Goal: Task Accomplishment & Management: Use online tool/utility

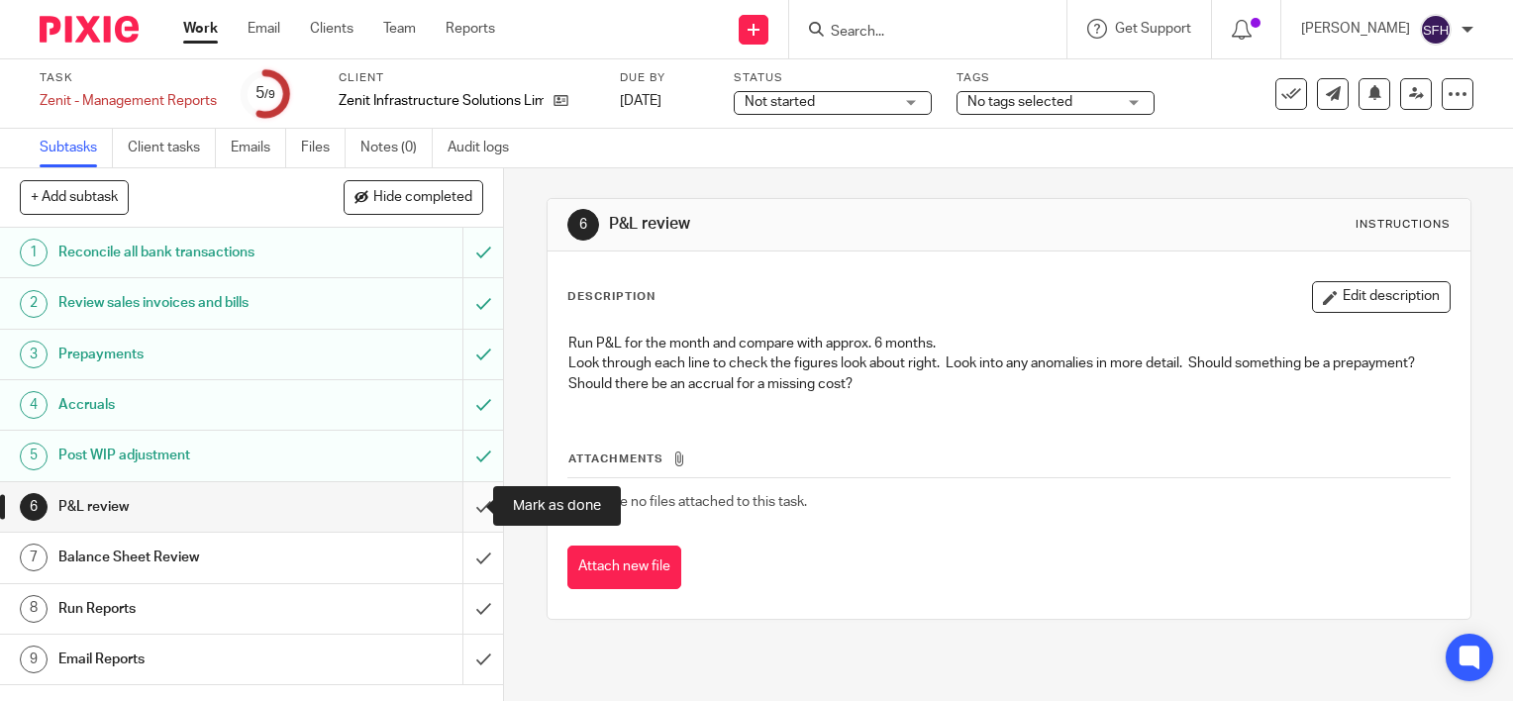
click at [467, 514] on input "submit" at bounding box center [251, 507] width 503 height 50
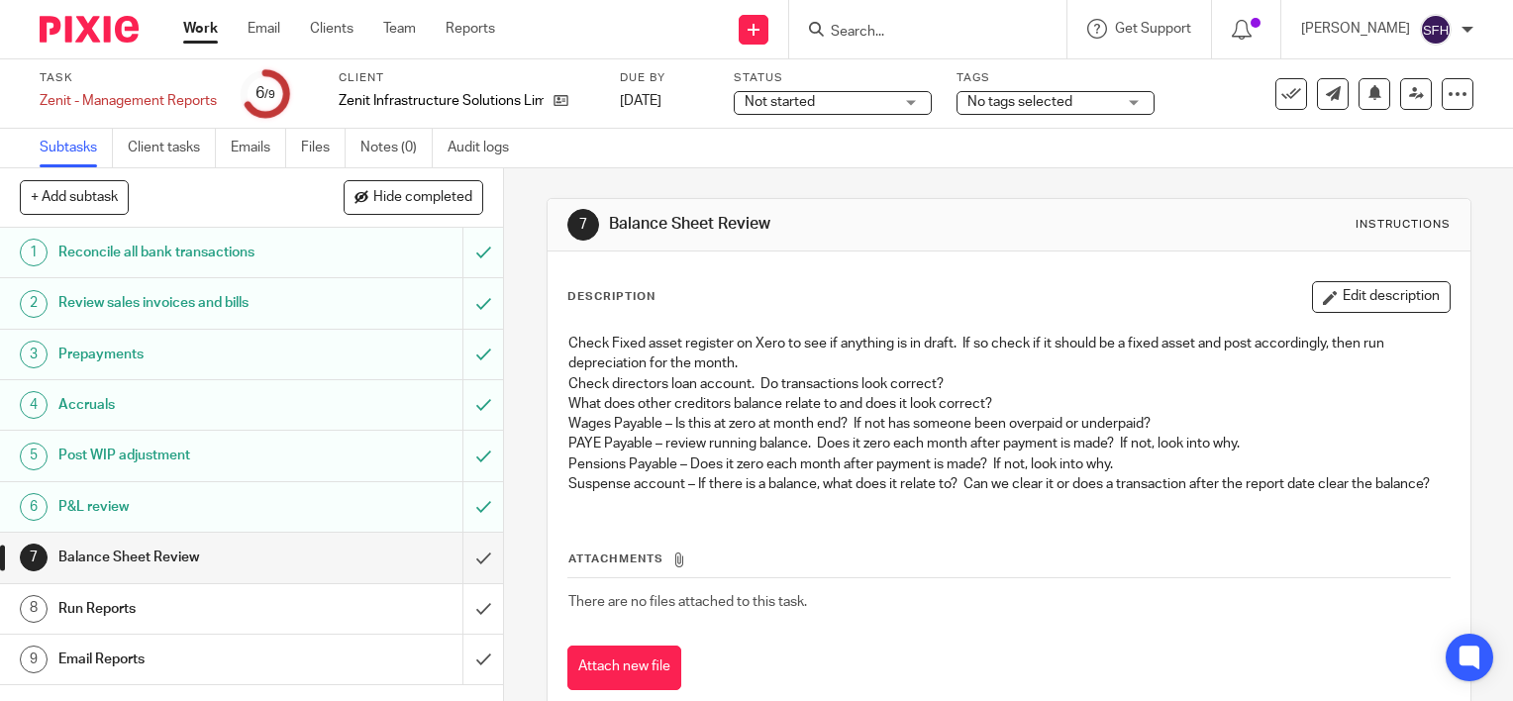
click at [804, 404] on p "What does other creditors balance relate to and does it look correct?" at bounding box center [1008, 404] width 881 height 20
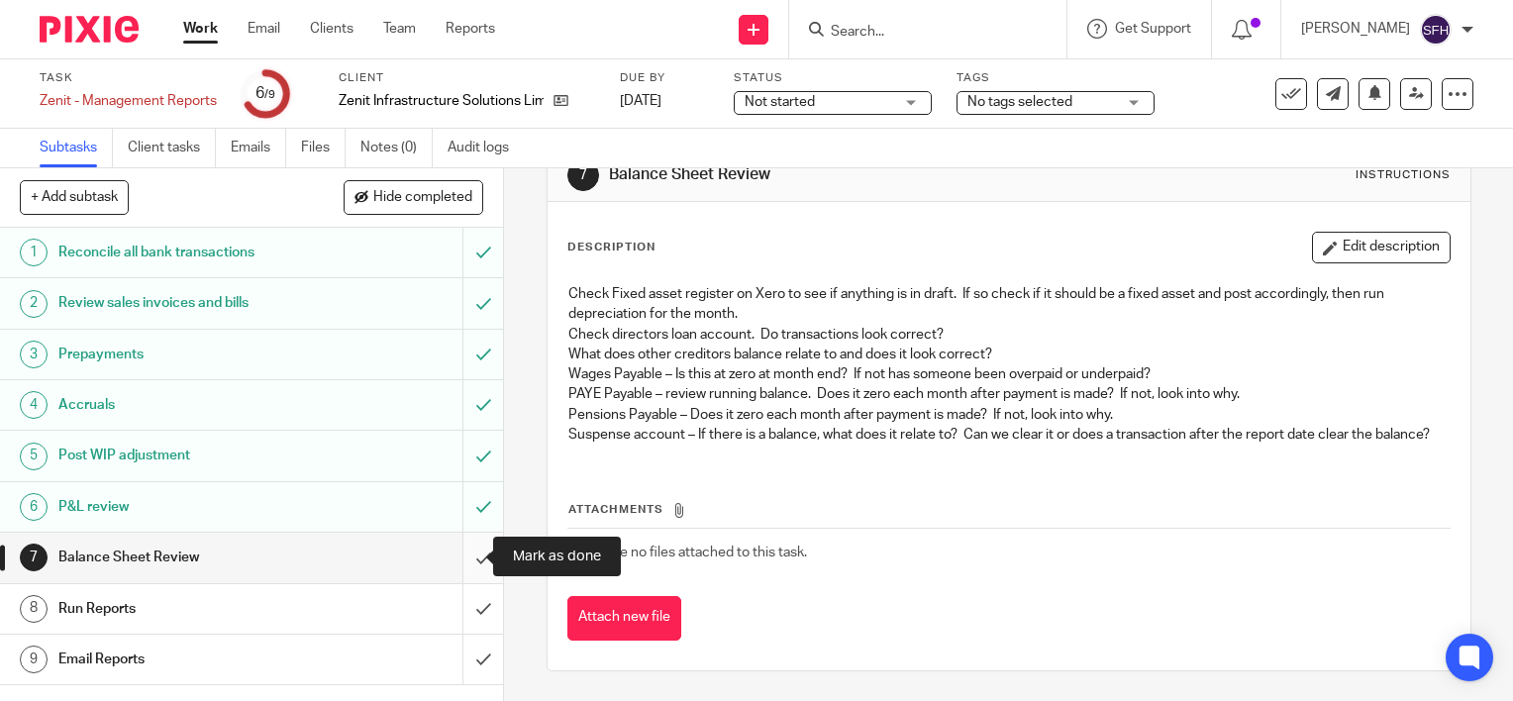
click at [457, 563] on input "submit" at bounding box center [251, 558] width 503 height 50
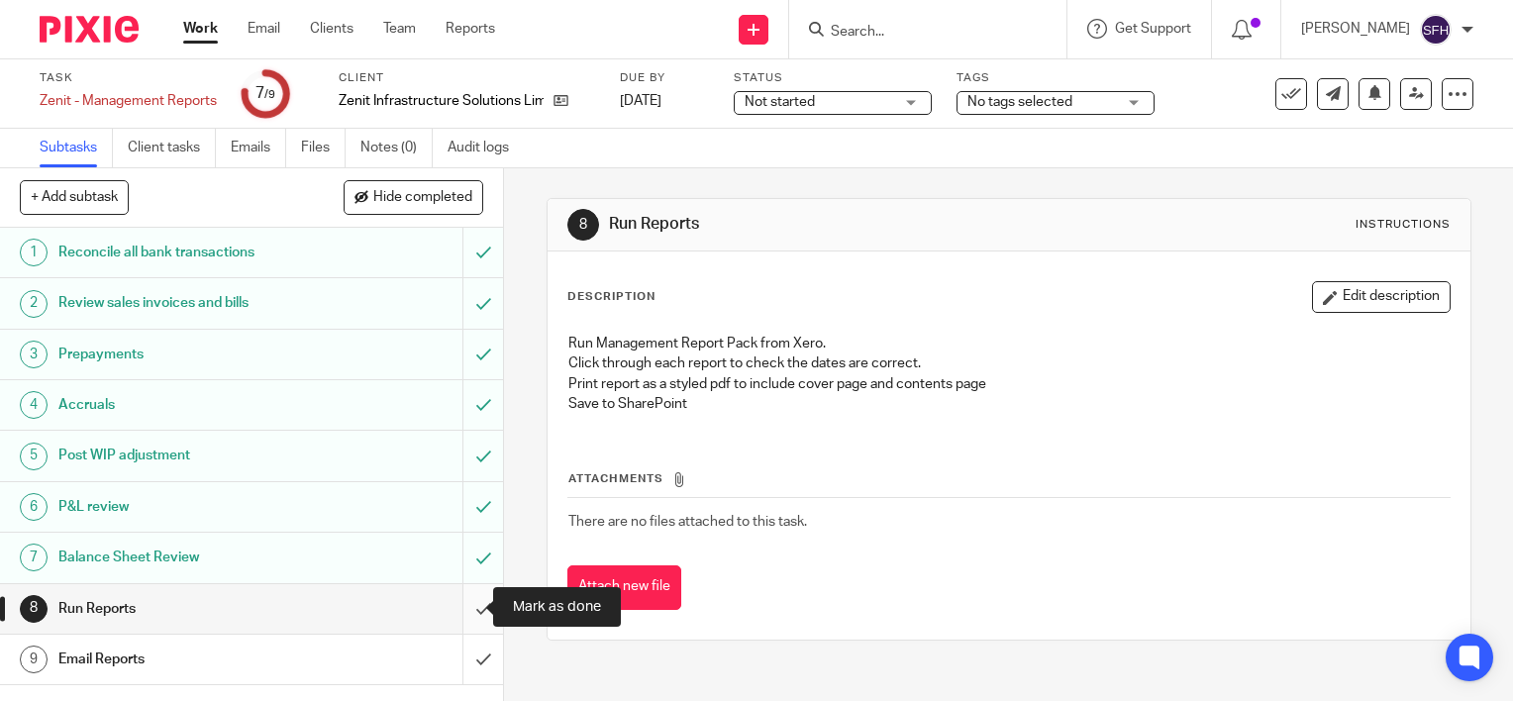
click at [471, 603] on input "submit" at bounding box center [251, 609] width 503 height 50
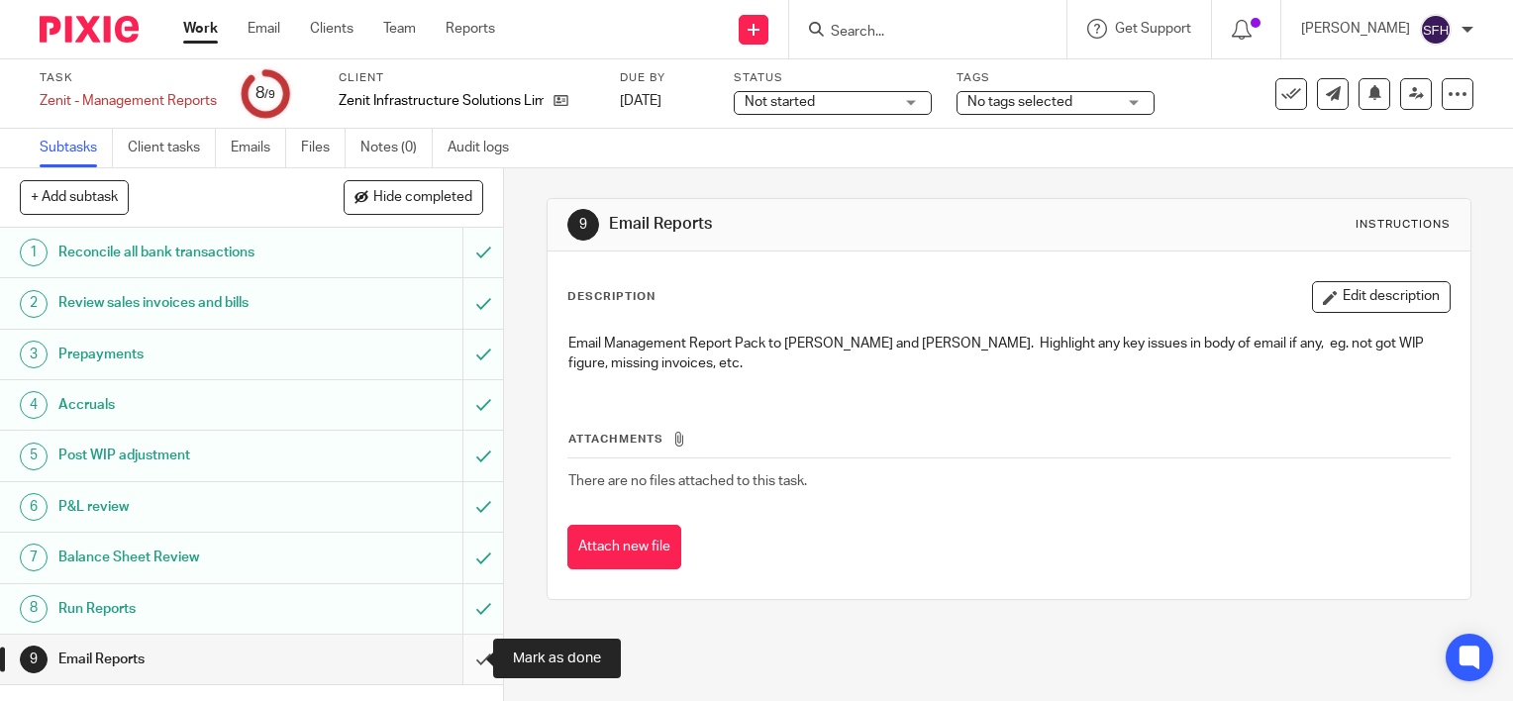
click at [453, 657] on input "submit" at bounding box center [251, 660] width 503 height 50
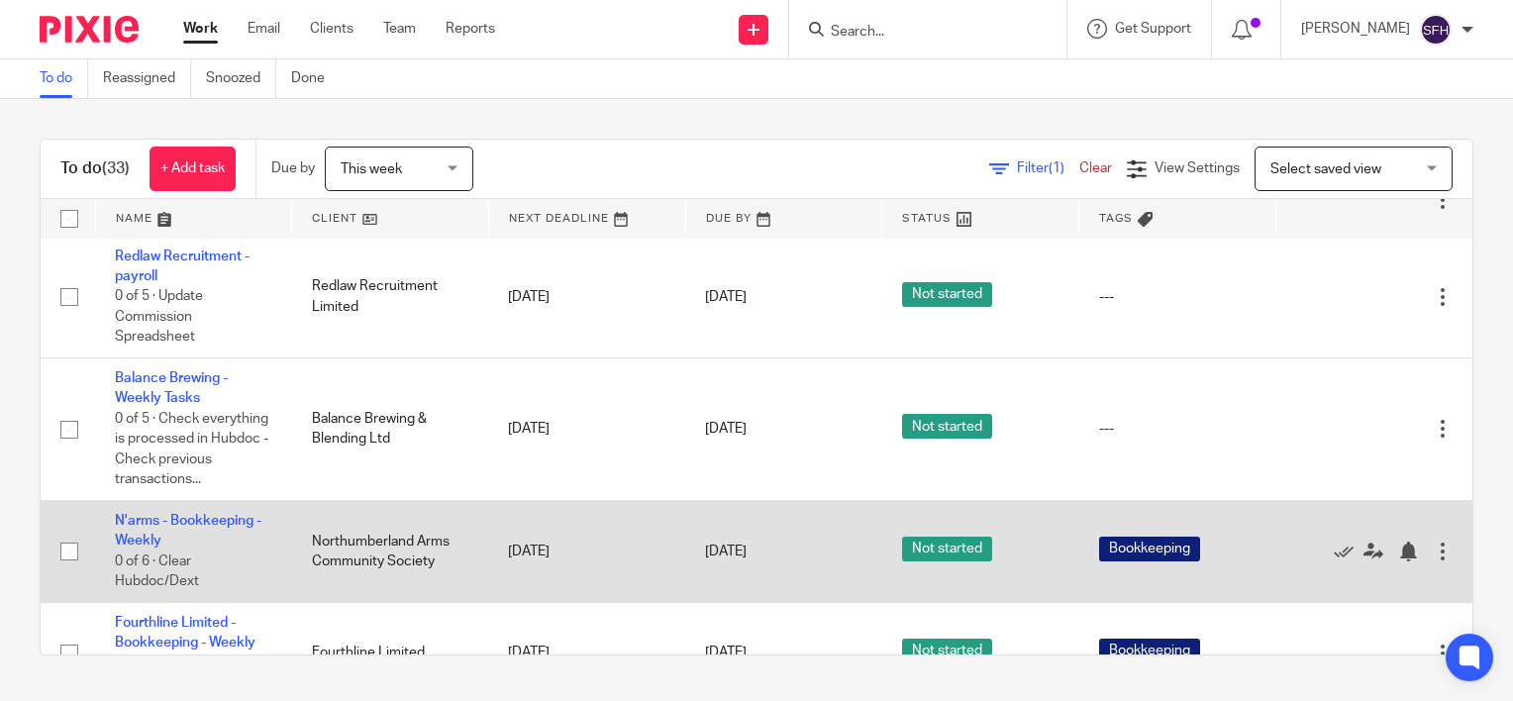
scroll to position [2967, 0]
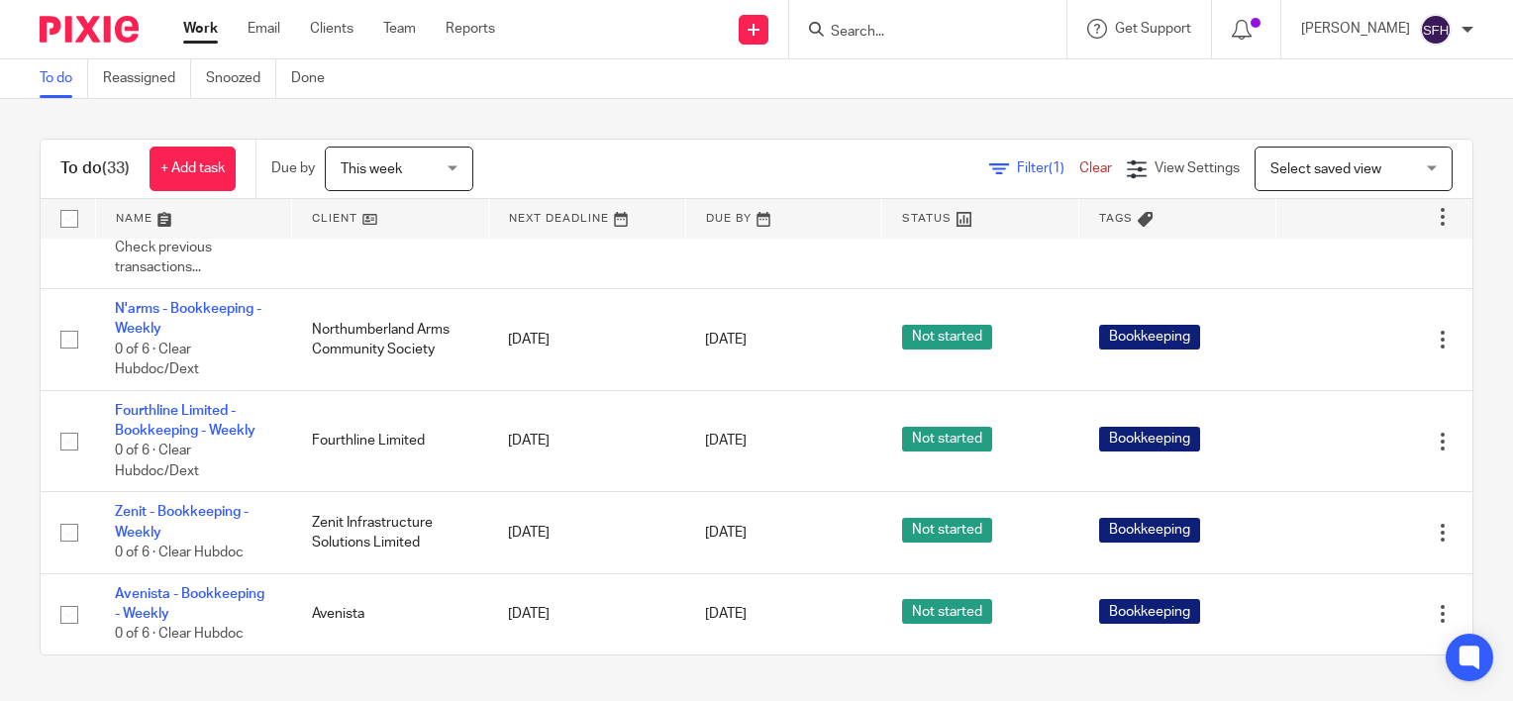
click at [411, 212] on link at bounding box center [390, 219] width 196 height 40
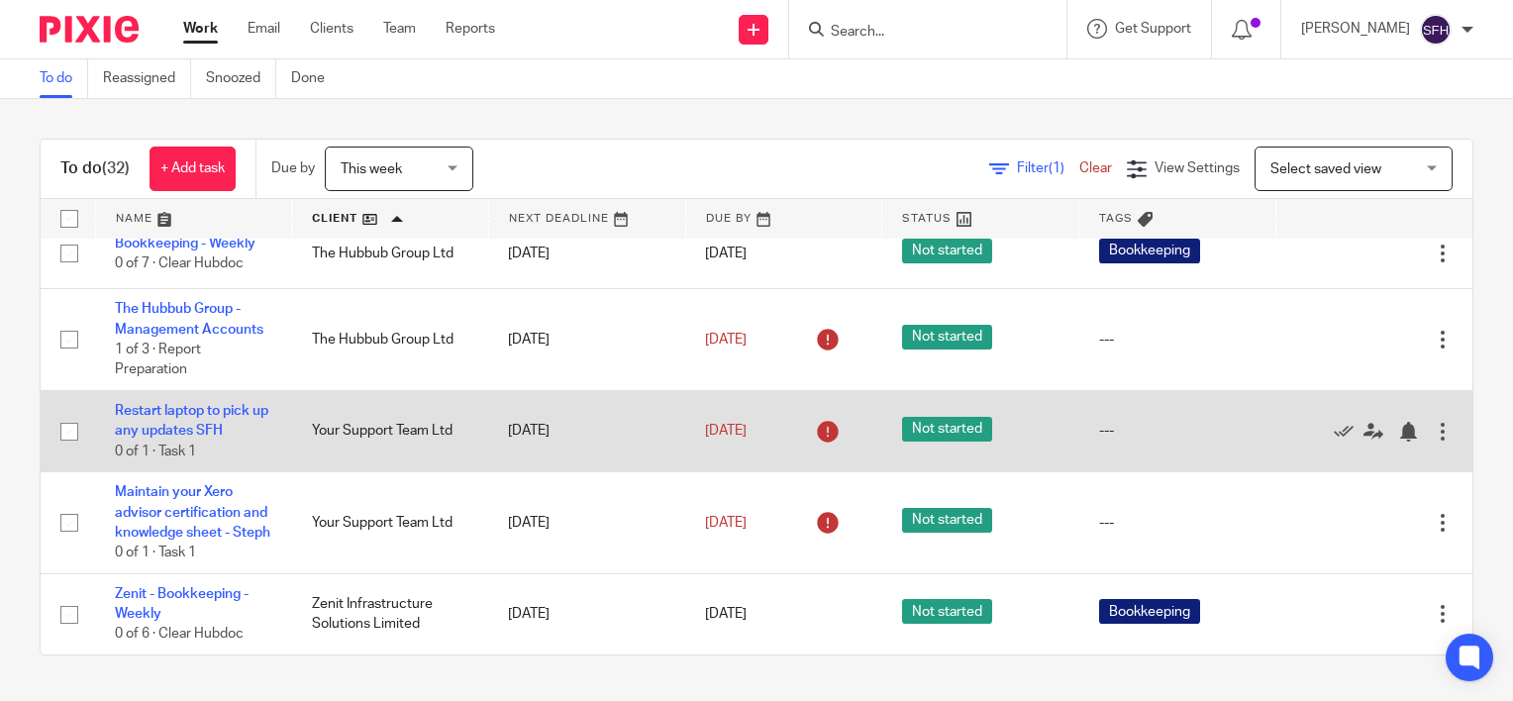
scroll to position [2624, 0]
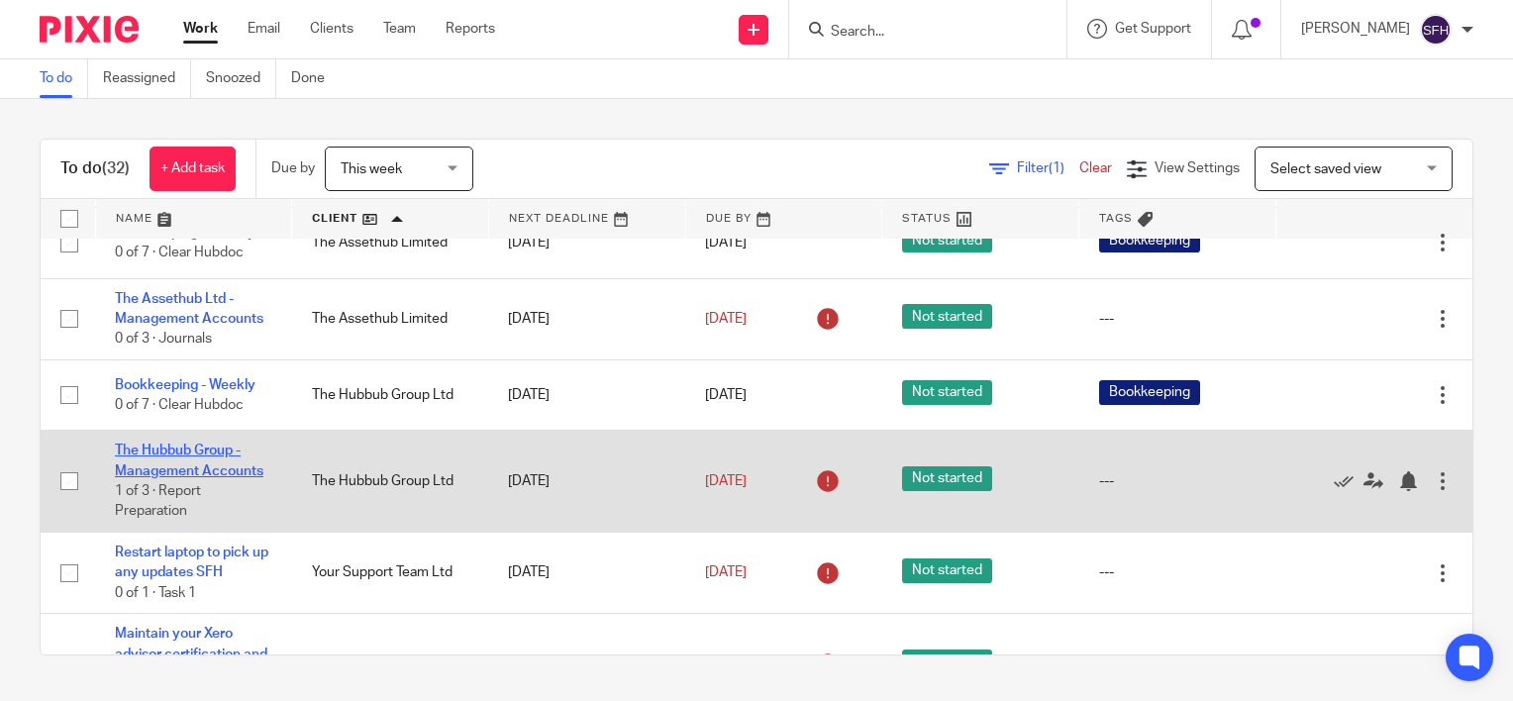
click at [206, 477] on link "The Hubbub Group - Management Accounts" at bounding box center [189, 461] width 149 height 34
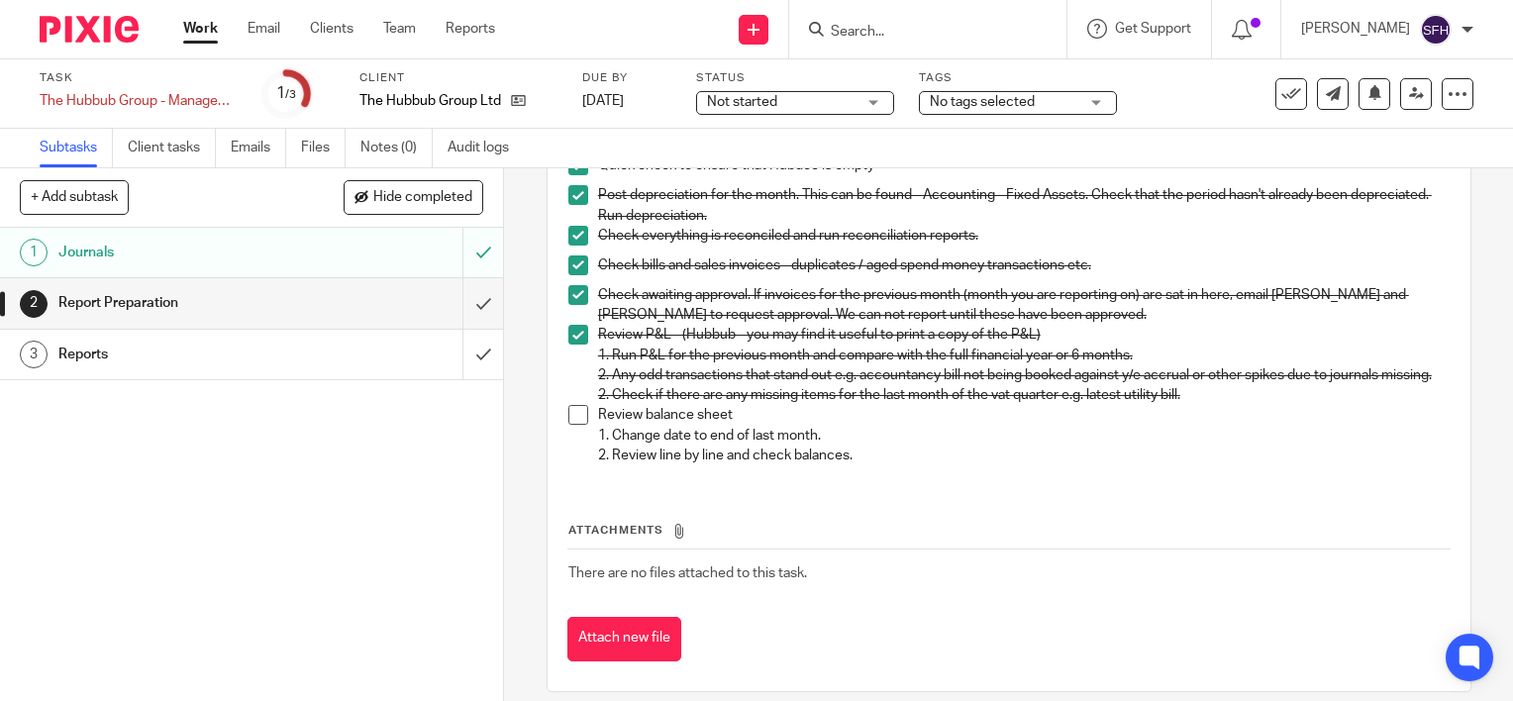
scroll to position [237, 0]
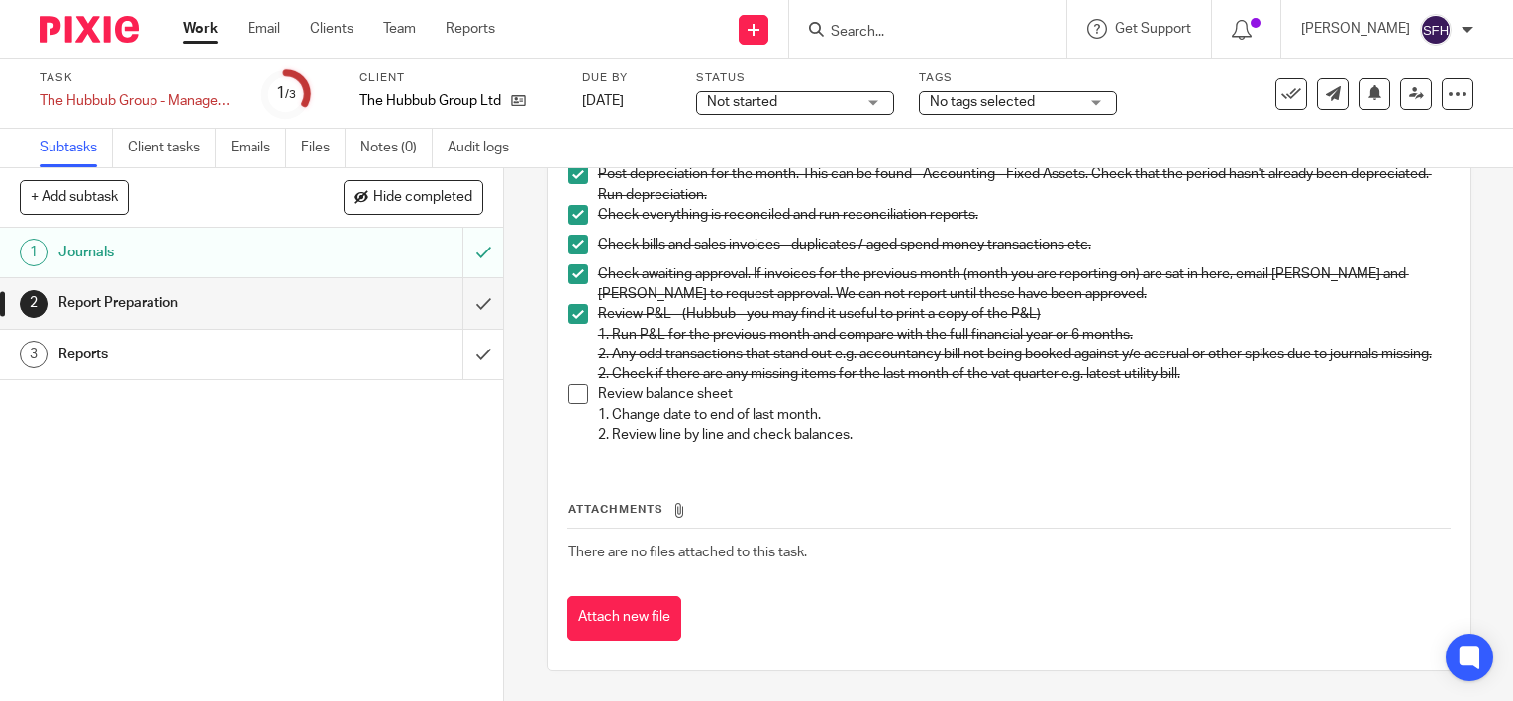
click at [588, 404] on li "Review balance sheet 1. Change date to end of last month. 2. Review line by lin…" at bounding box center [1008, 414] width 881 height 60
click at [572, 397] on span at bounding box center [578, 394] width 20 height 20
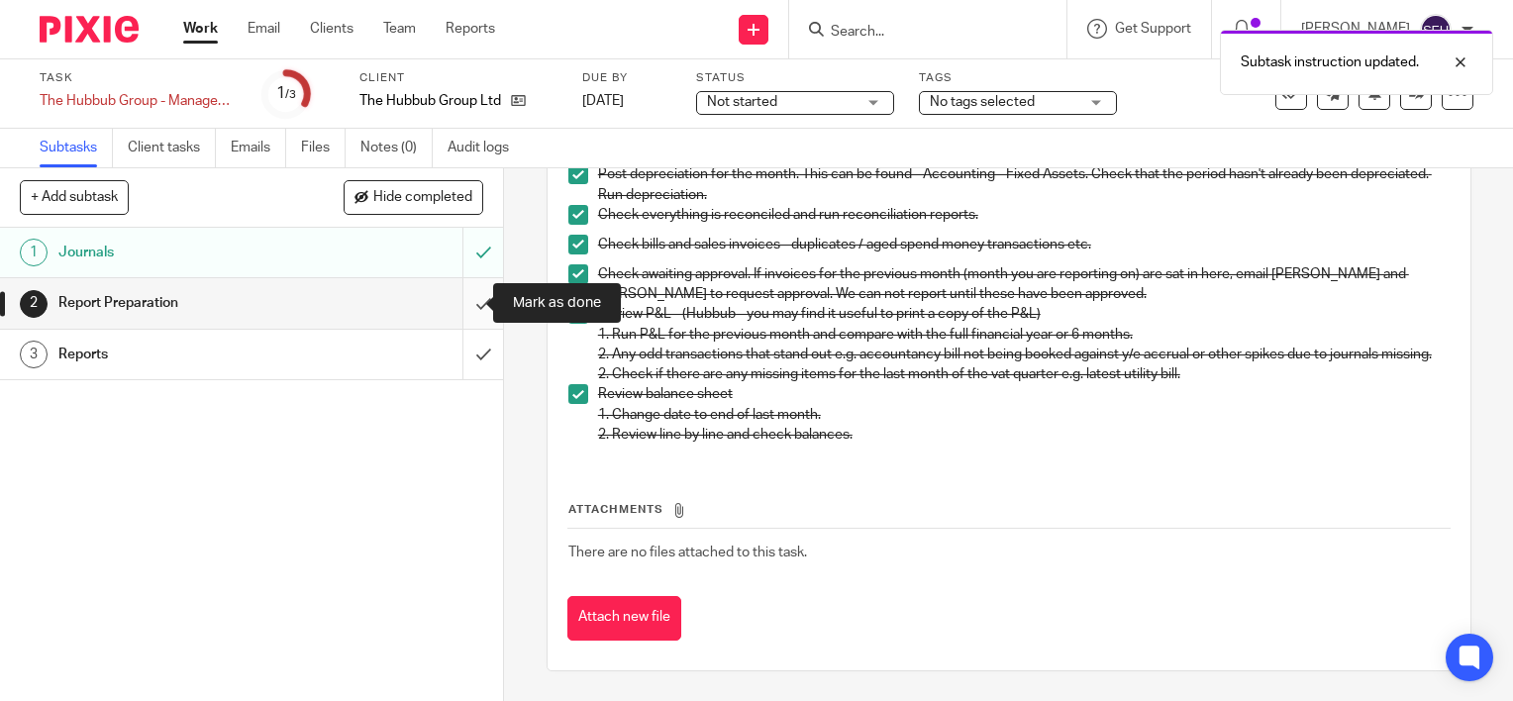
click at [460, 301] on input "submit" at bounding box center [251, 303] width 503 height 50
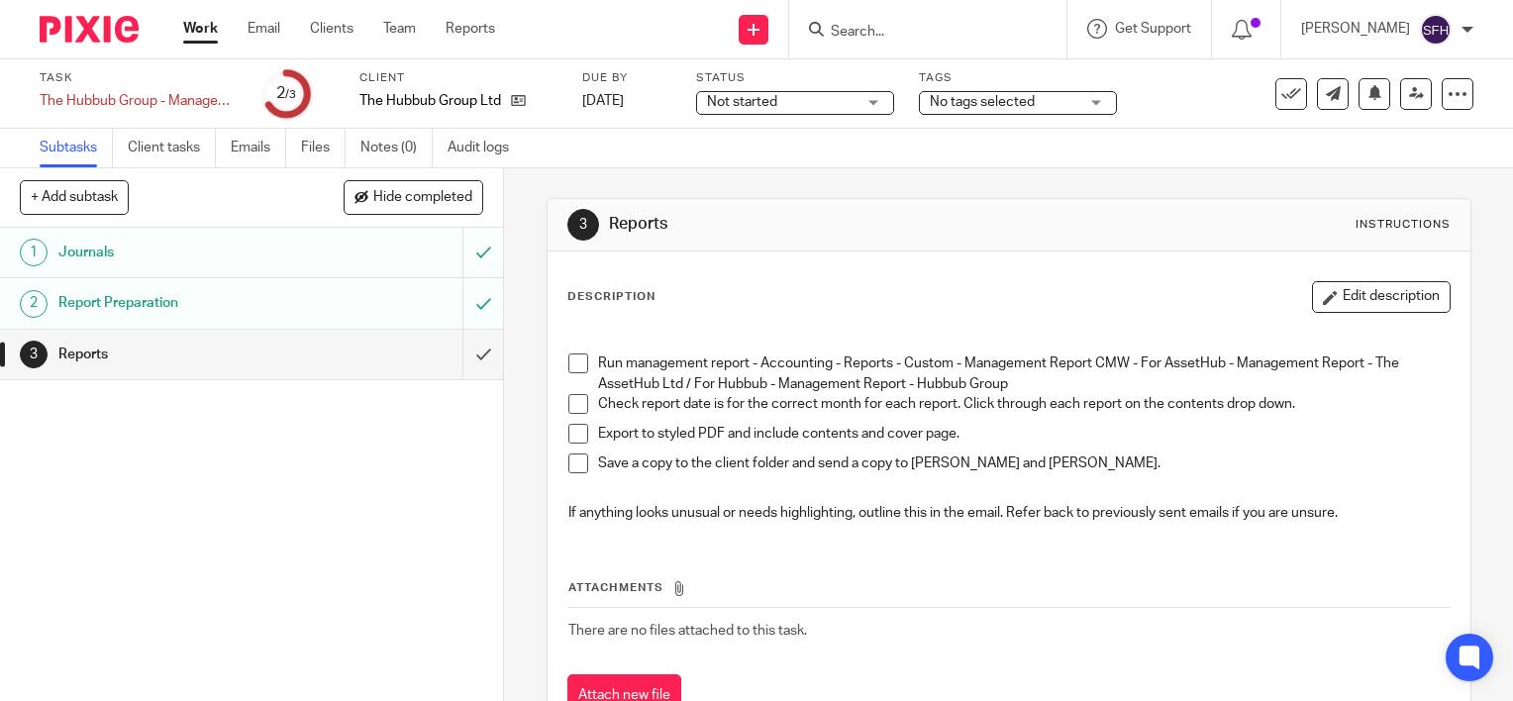
click at [741, 539] on div "Attachments There are no files attached to this task. Attach new file" at bounding box center [1008, 629] width 883 height 180
click at [569, 362] on span at bounding box center [578, 364] width 20 height 20
click at [570, 404] on span at bounding box center [578, 404] width 20 height 20
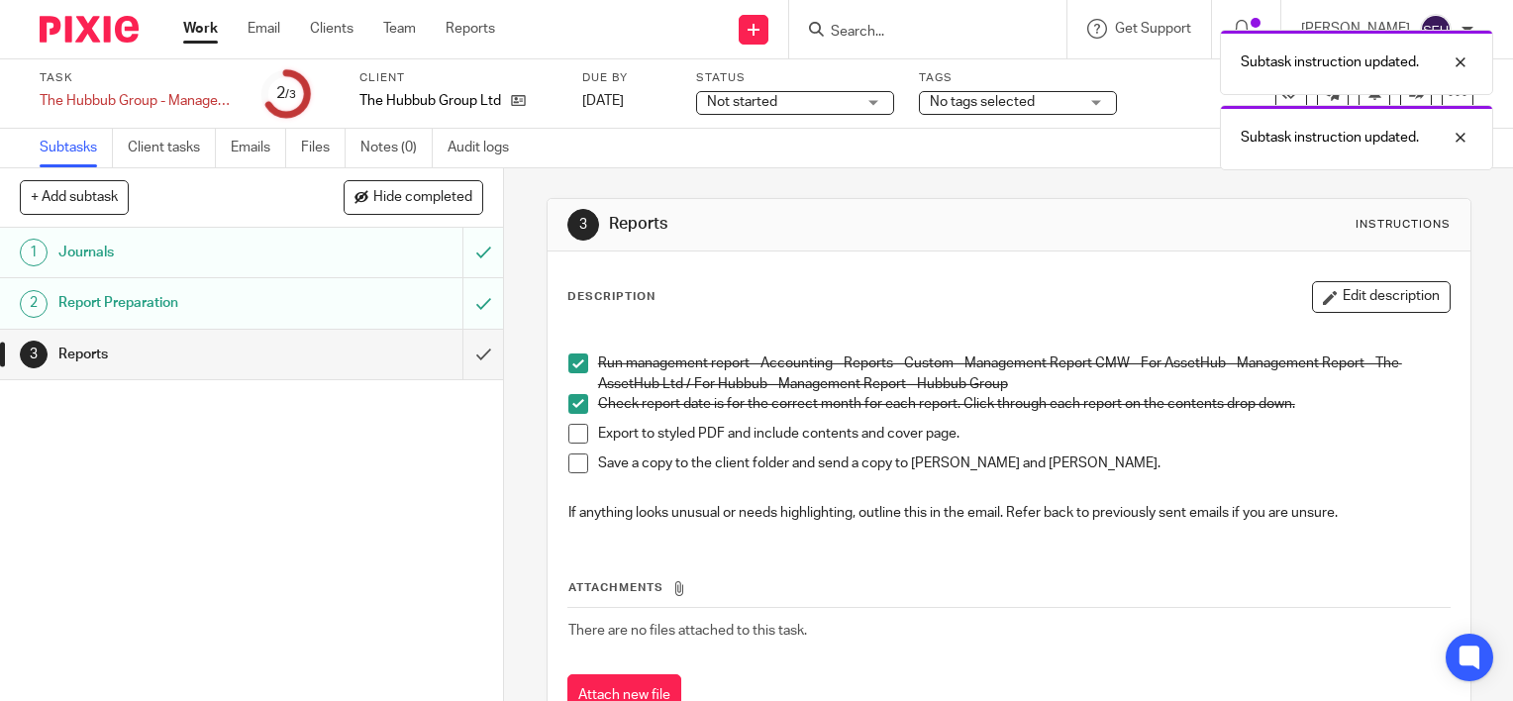
click at [568, 440] on span at bounding box center [578, 434] width 20 height 20
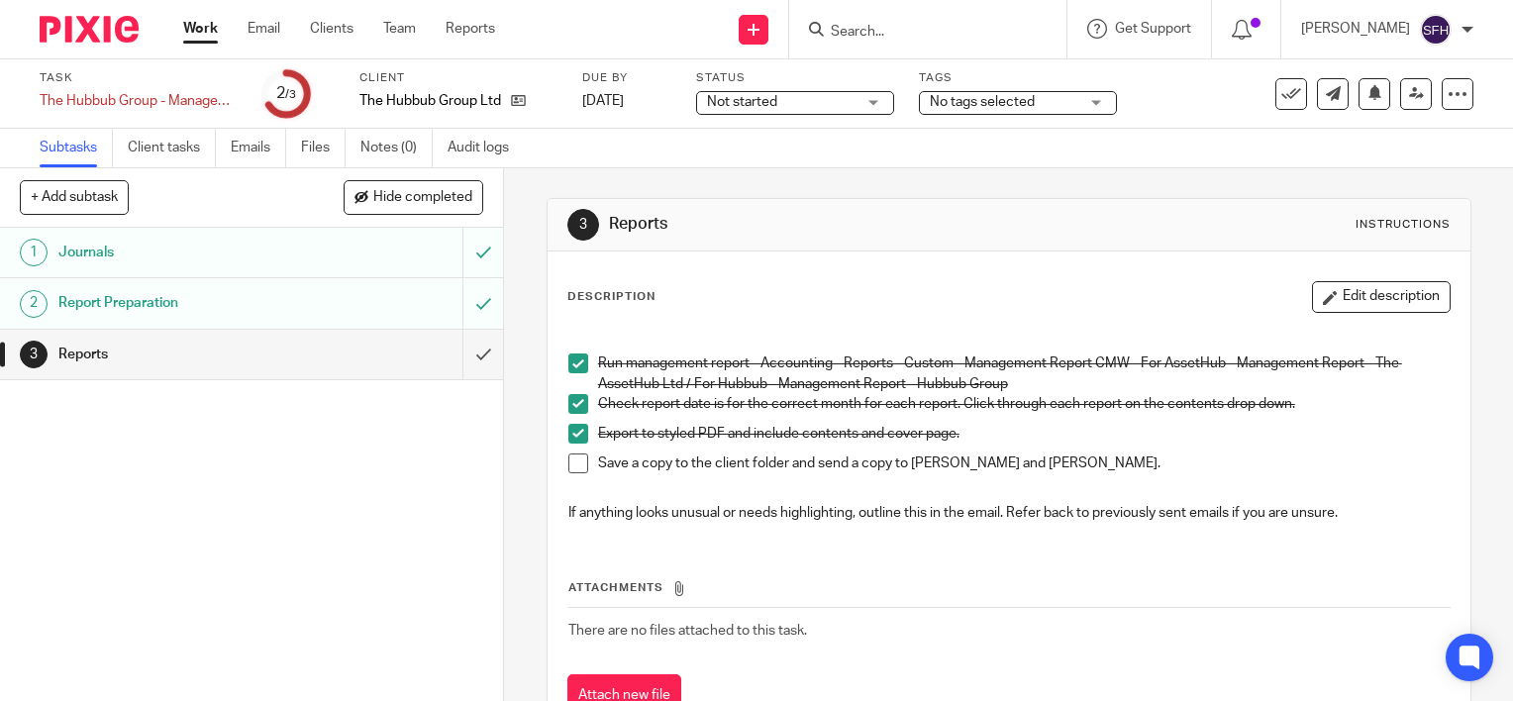
click at [576, 462] on span at bounding box center [578, 464] width 20 height 20
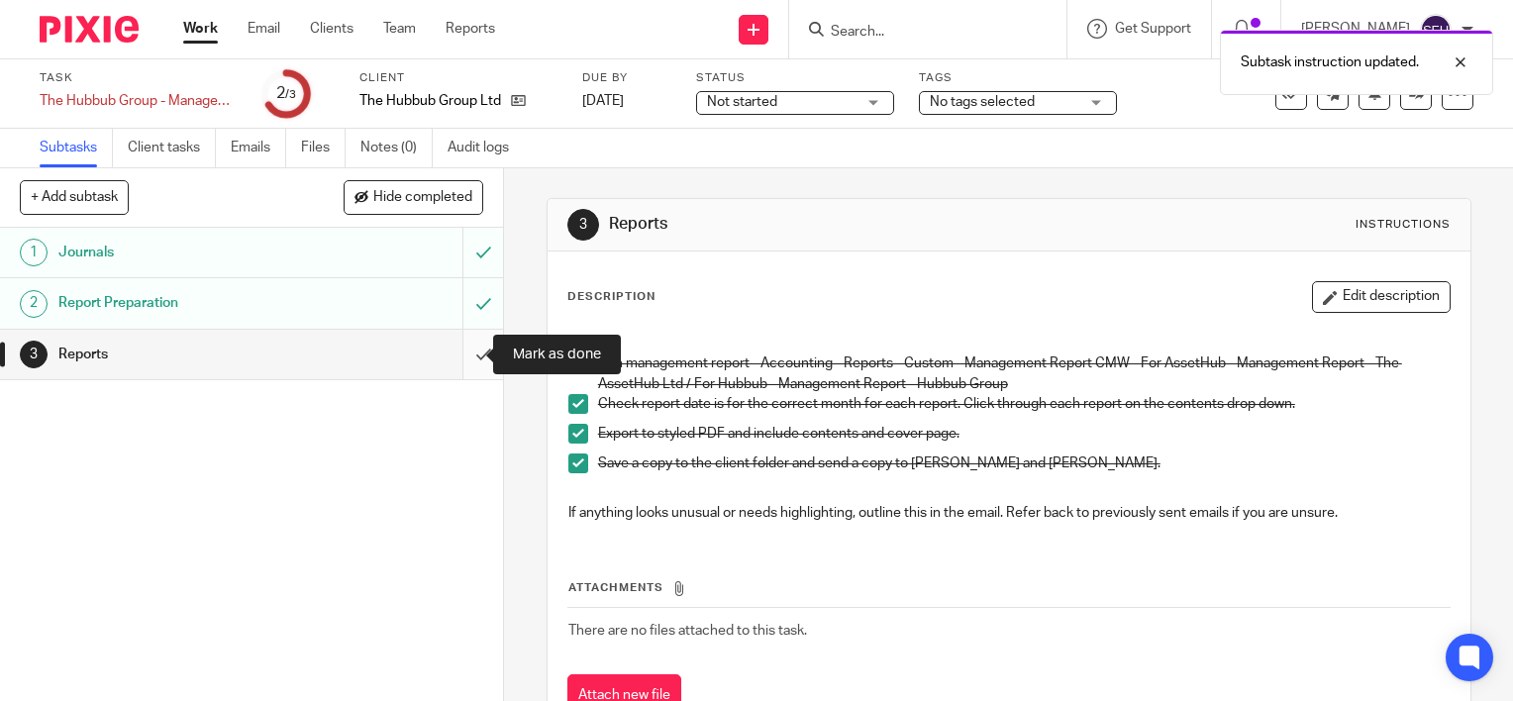
click at [475, 356] on input "submit" at bounding box center [251, 355] width 503 height 50
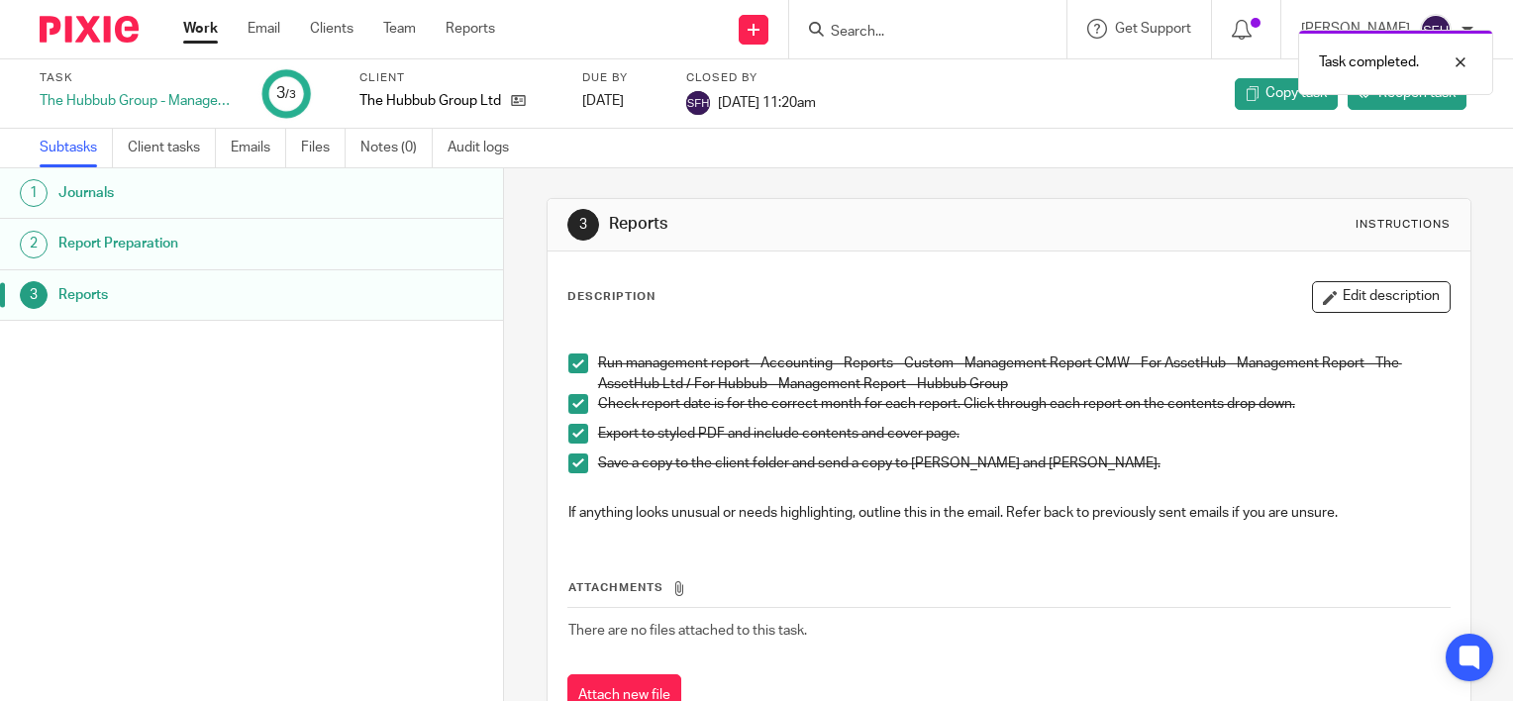
click at [208, 32] on link "Work" at bounding box center [200, 29] width 35 height 20
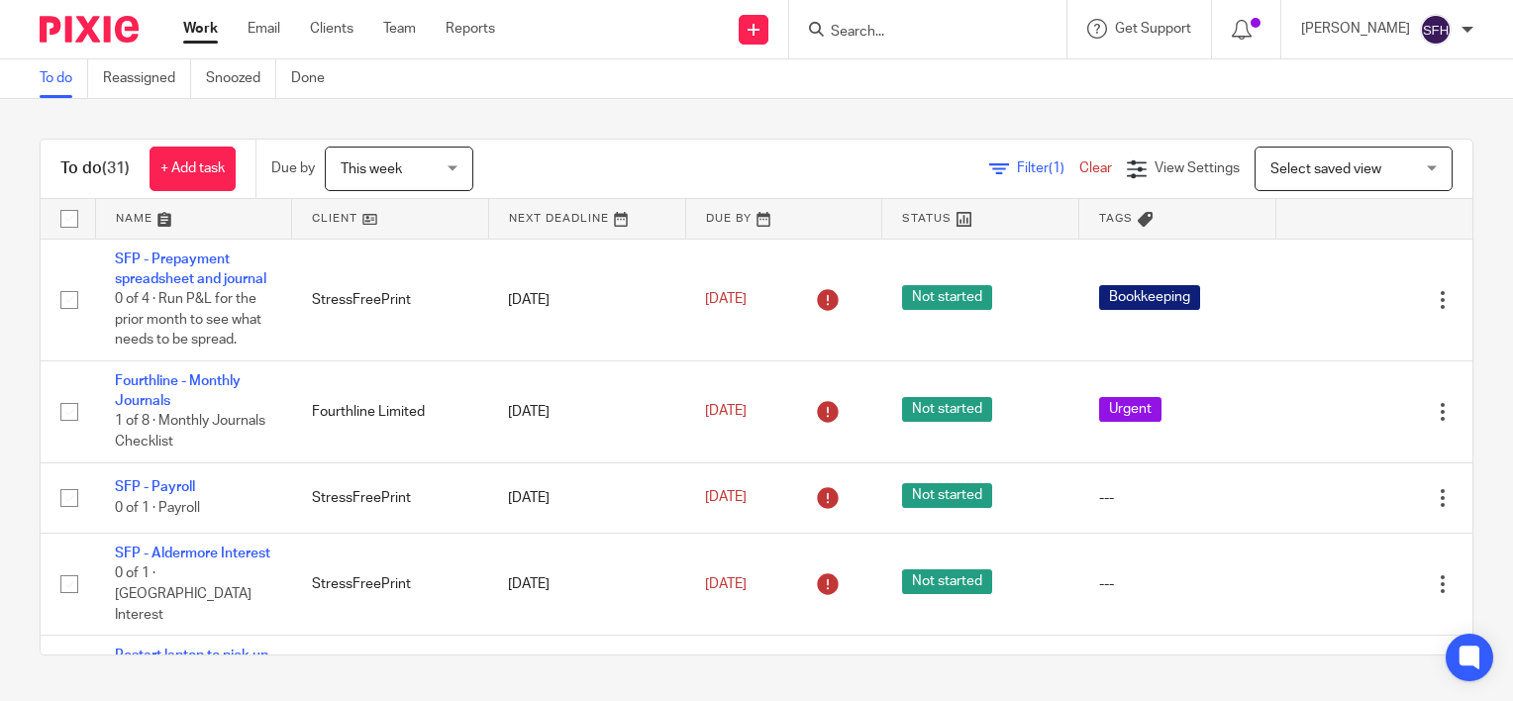
click at [394, 224] on link at bounding box center [390, 219] width 196 height 40
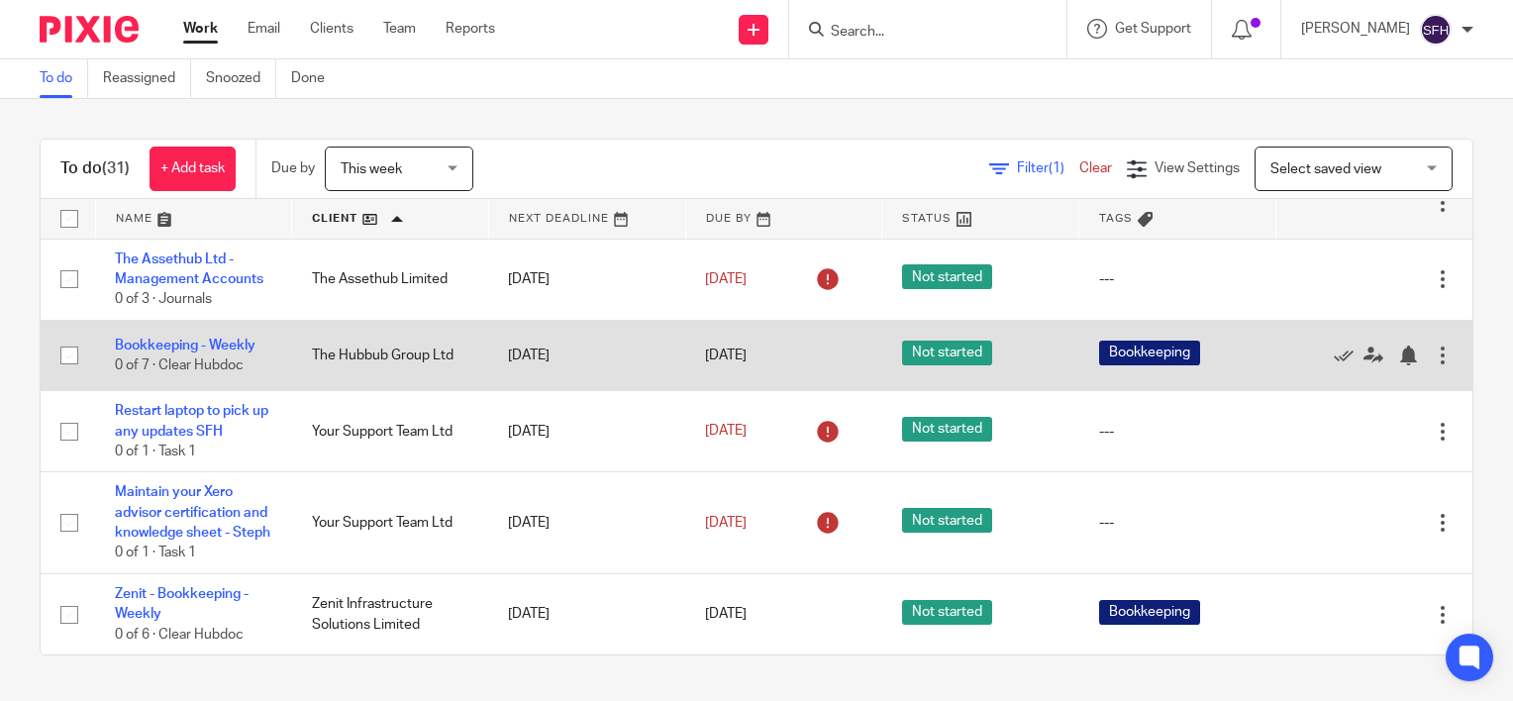
scroll to position [2621, 0]
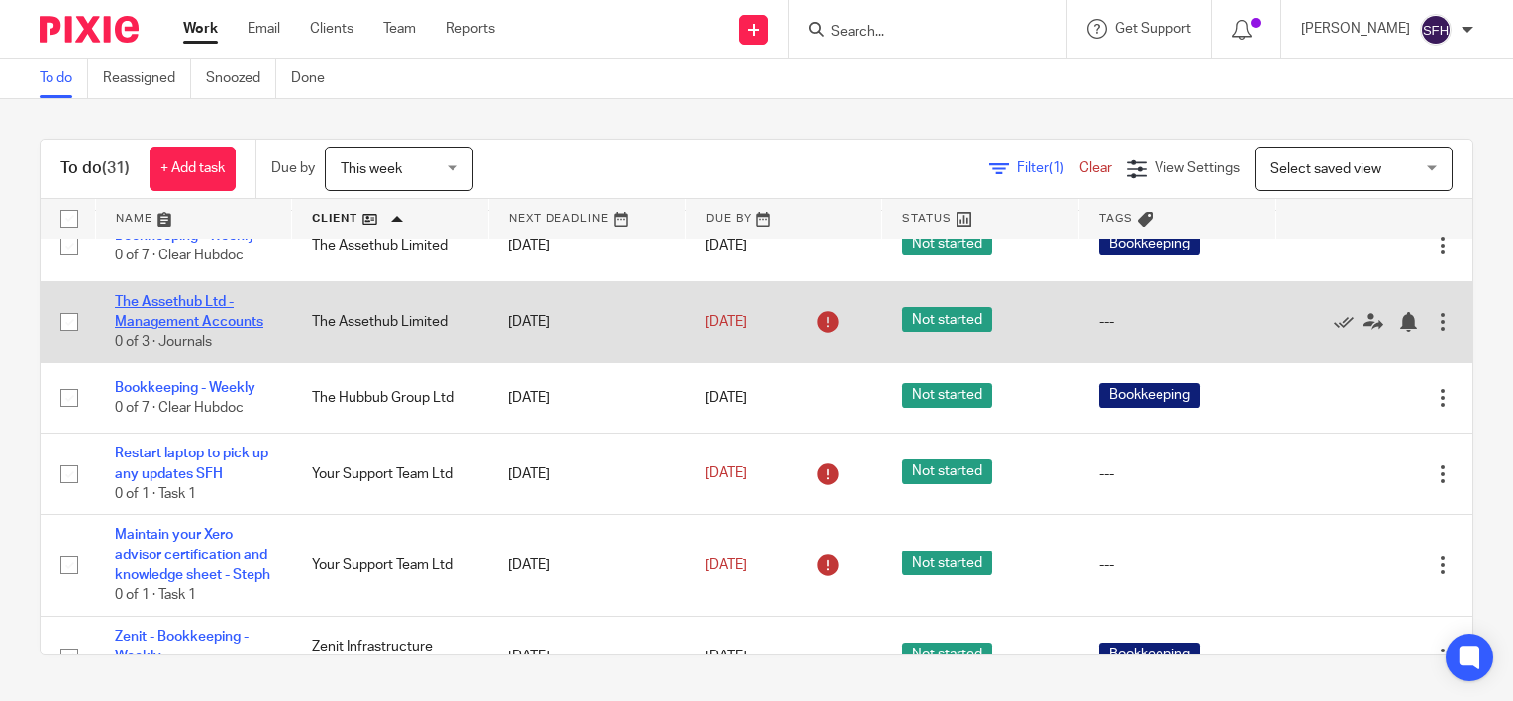
click at [157, 329] on link "The Assethub Ltd - Management Accounts" at bounding box center [189, 312] width 149 height 34
